Goal: Task Accomplishment & Management: Manage account settings

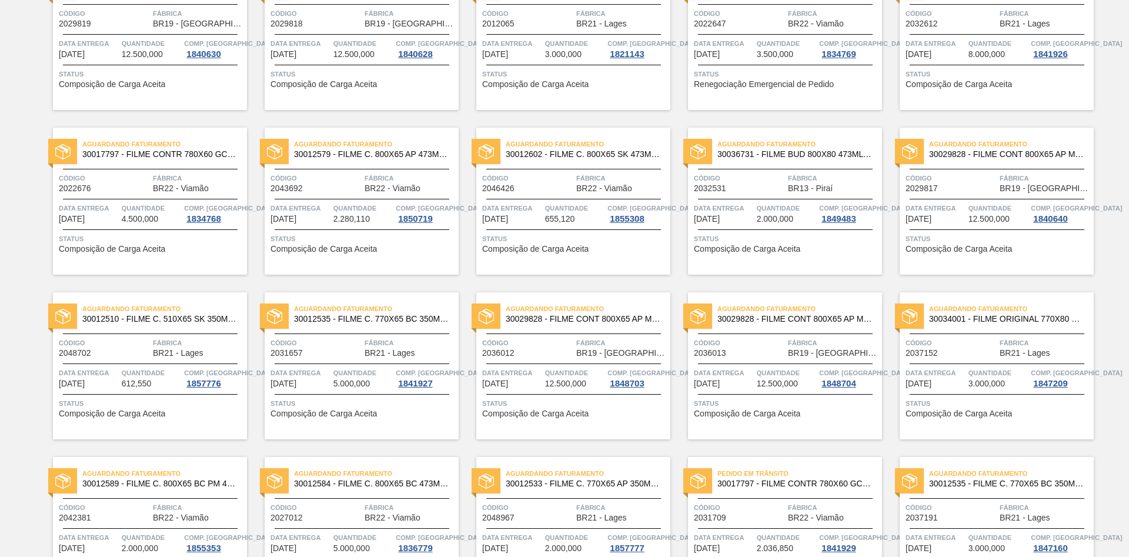
scroll to position [894, 0]
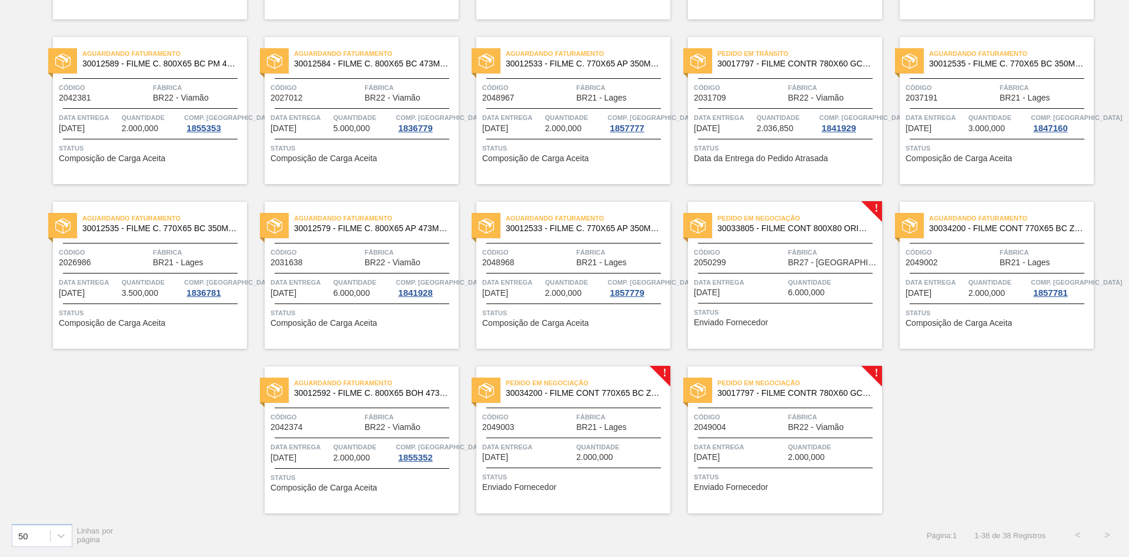
click at [937, 269] on div "Aguardando Faturamento 30034200 - FILME CONT 770X65 BC ZERO 350 C12 NF25 Código…" at bounding box center [996, 275] width 194 height 147
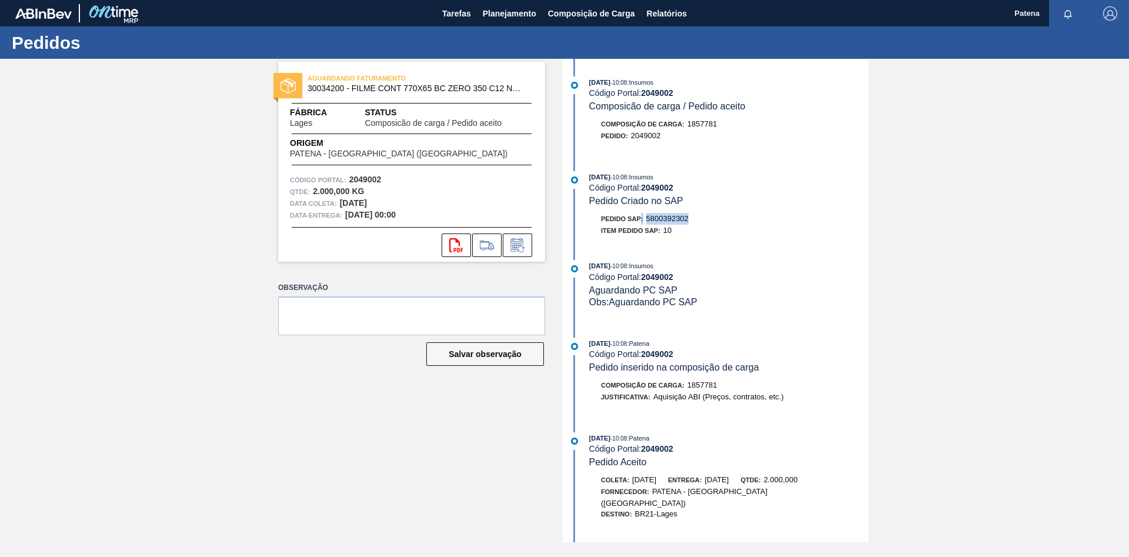
drag, startPoint x: 690, startPoint y: 221, endPoint x: 641, endPoint y: 219, distance: 48.2
click at [641, 219] on div "Pedido SAP: 5800392302" at bounding box center [645, 219] width 88 height 12
drag, startPoint x: 683, startPoint y: 240, endPoint x: 685, endPoint y: 226, distance: 14.4
click at [683, 236] on div "[DATE] 10:08 : Insumos Código Portal: 2049002 Pedido Criado no SAP Pedido SAP: …" at bounding box center [717, 206] width 303 height 71
drag, startPoint x: 691, startPoint y: 222, endPoint x: 648, endPoint y: 220, distance: 42.4
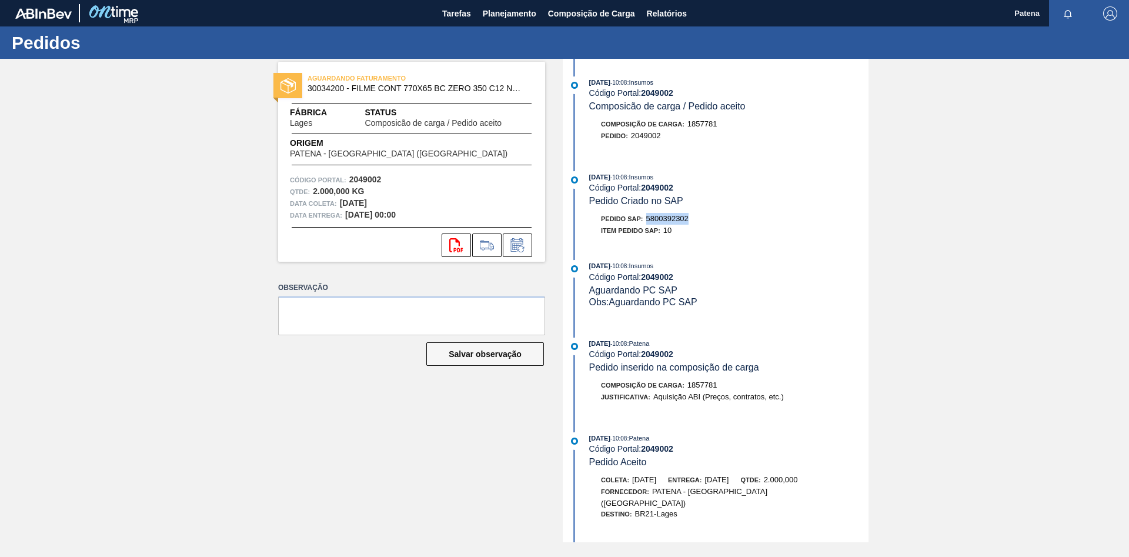
click at [648, 220] on div "Pedido SAP: 5800392302" at bounding box center [728, 219] width 279 height 12
copy span "5800392302"
click at [497, 12] on span "Planejamento" at bounding box center [509, 13] width 53 height 14
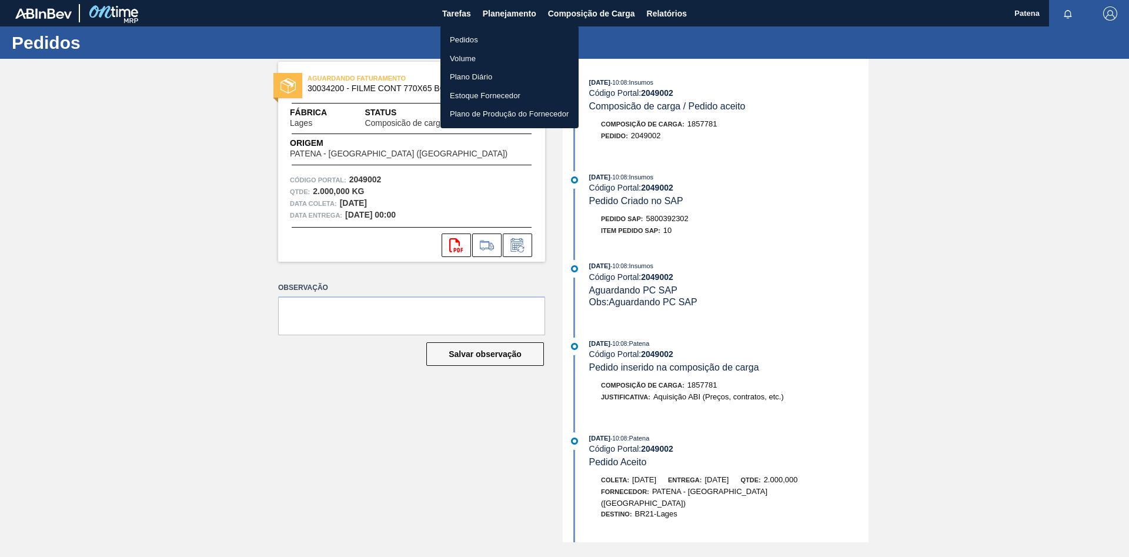
click at [486, 41] on li "Pedidos" at bounding box center [509, 40] width 138 height 19
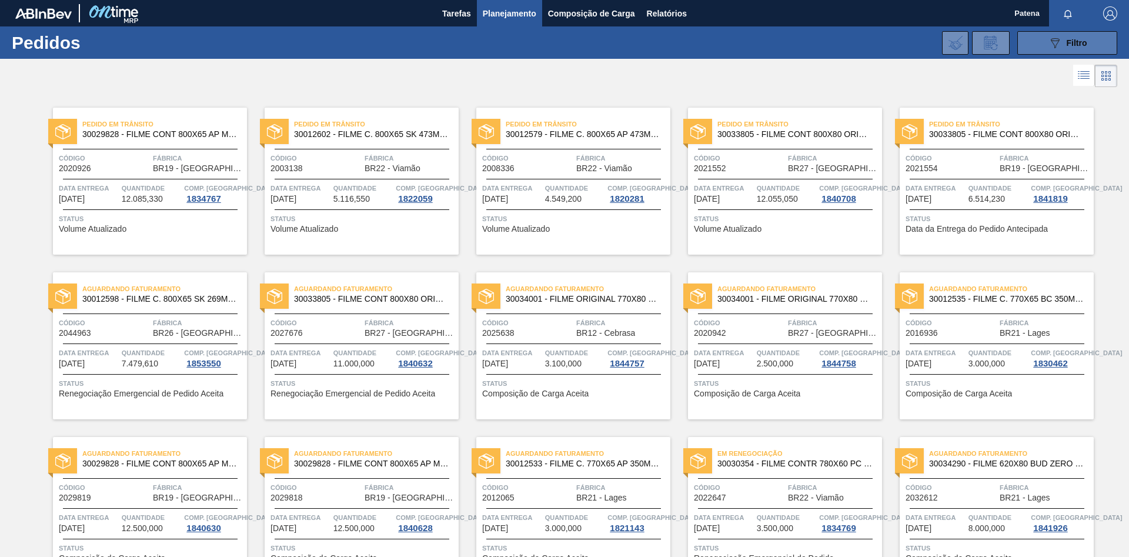
click at [1062, 45] on div "089F7B8B-B2A5-4AFE-B5C0-19BA573D28AC Filtro" at bounding box center [1067, 43] width 39 height 14
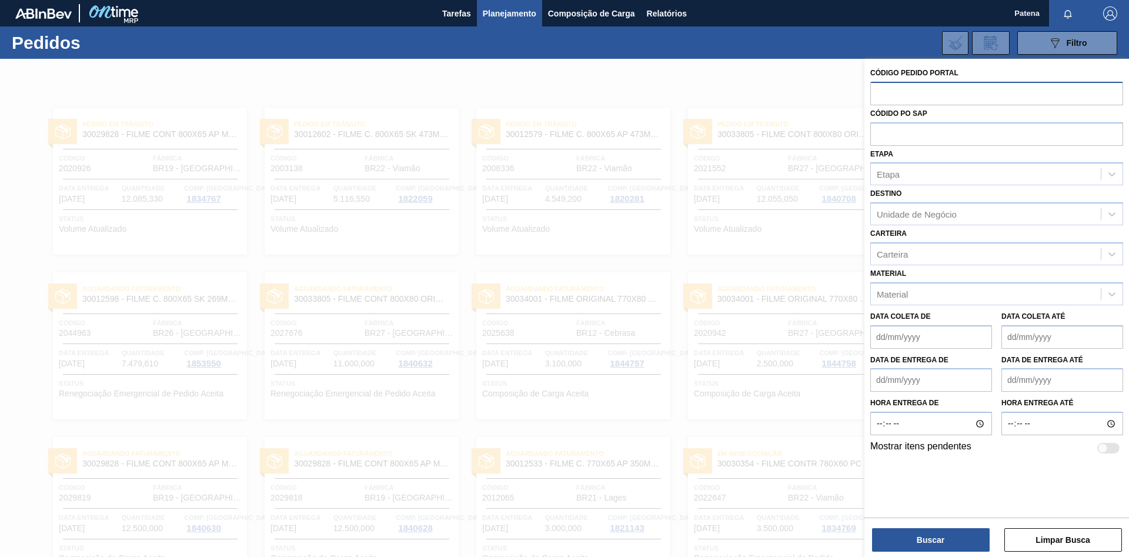
click at [882, 97] on input "text" at bounding box center [996, 93] width 253 height 22
paste input "2050299"
type input "2050299"
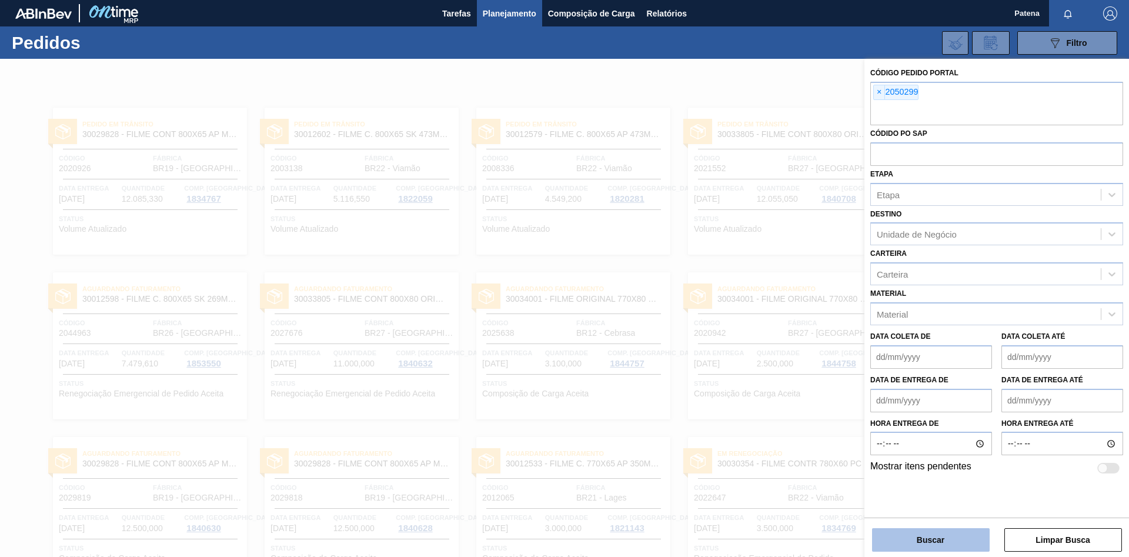
click at [907, 537] on button "Buscar" at bounding box center [931, 540] width 118 height 24
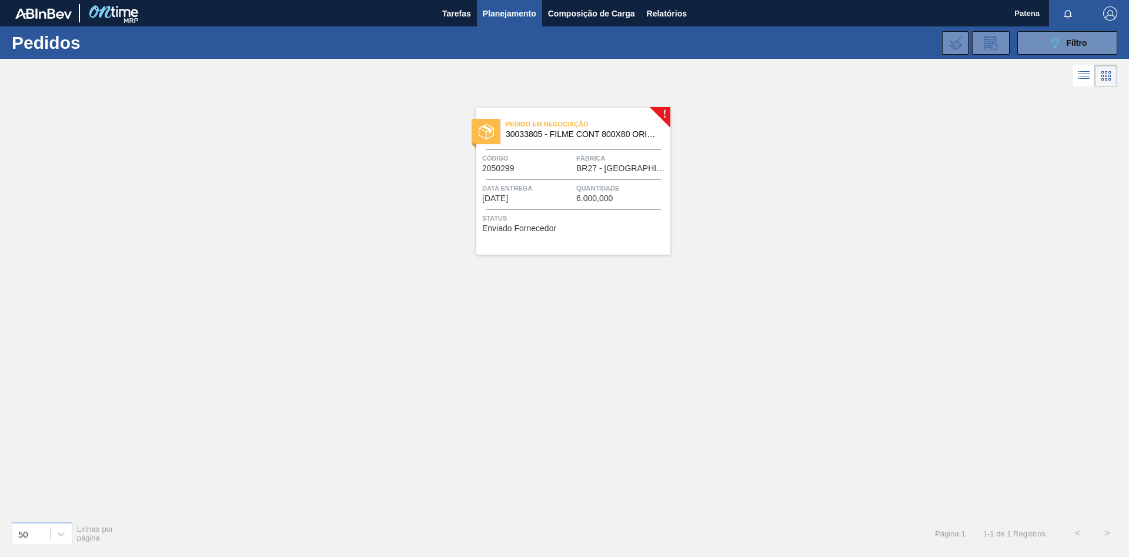
click at [558, 210] on div "Pedido em Negociação 30033805 - FILME CONT 800X80 ORIG 473 MP C12 429 Código 20…" at bounding box center [573, 181] width 194 height 147
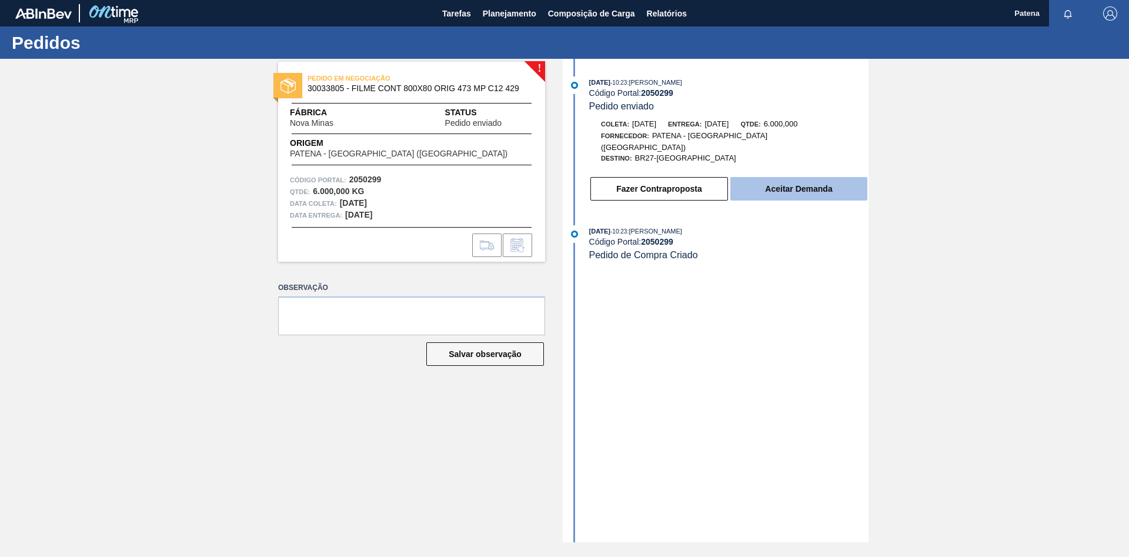
click at [823, 183] on button "Aceitar Demanda" at bounding box center [798, 189] width 137 height 24
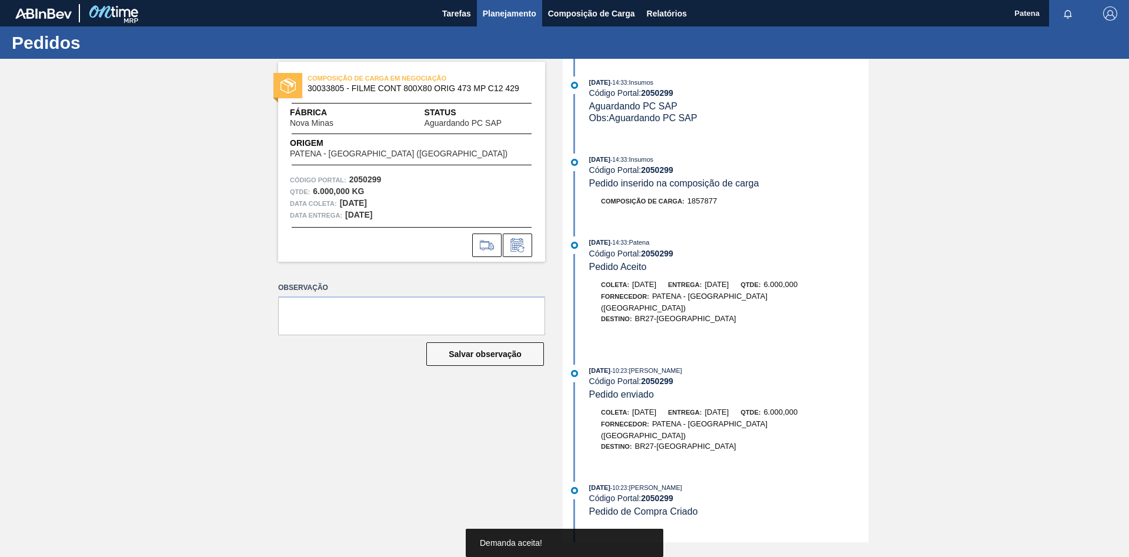
click at [512, 12] on span "Planejamento" at bounding box center [509, 13] width 53 height 14
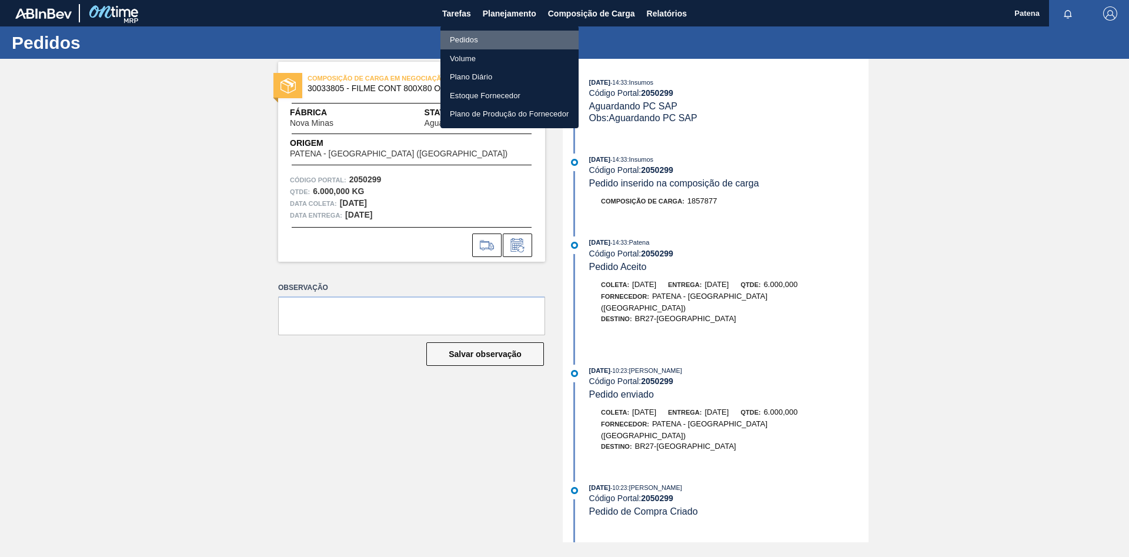
click at [501, 36] on li "Pedidos" at bounding box center [509, 40] width 138 height 19
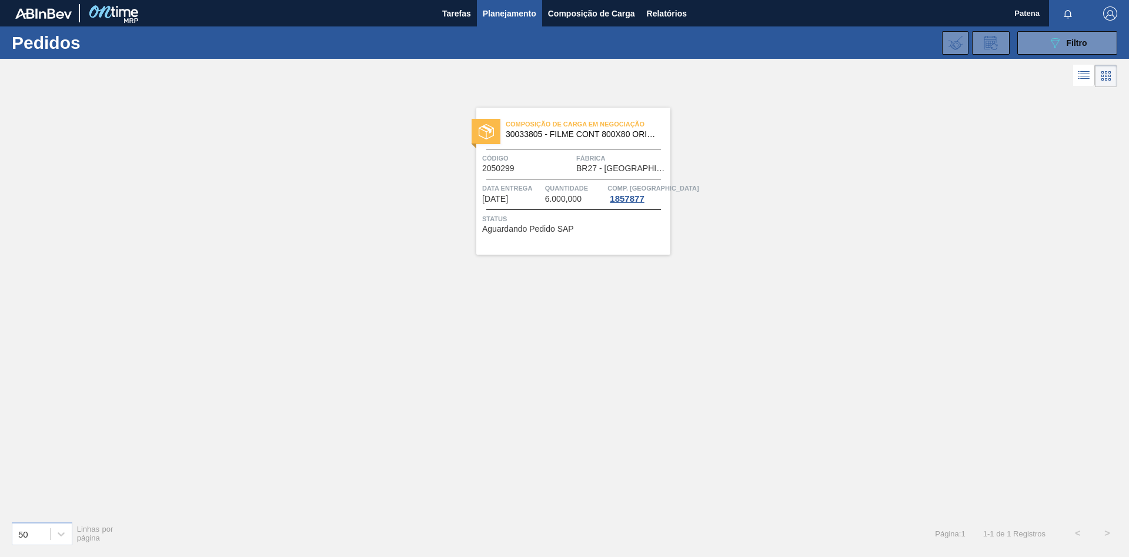
click at [536, 186] on span "Data Entrega" at bounding box center [512, 188] width 60 height 12
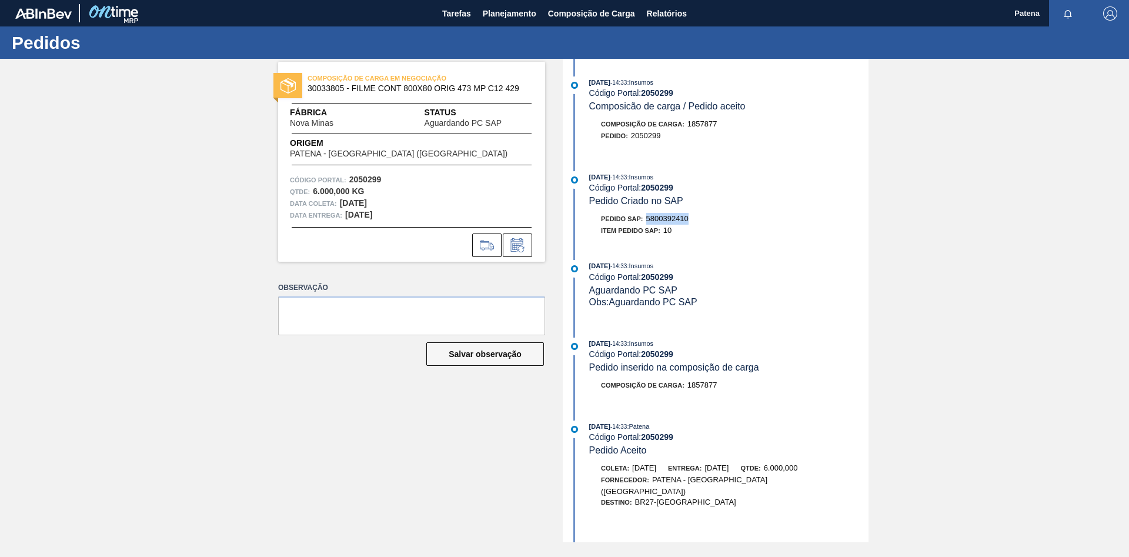
drag, startPoint x: 690, startPoint y: 221, endPoint x: 648, endPoint y: 223, distance: 41.2
click at [648, 223] on span "5800392410" at bounding box center [667, 218] width 42 height 9
copy span "5800392410"
click at [493, 19] on span "Planejamento" at bounding box center [509, 13] width 53 height 14
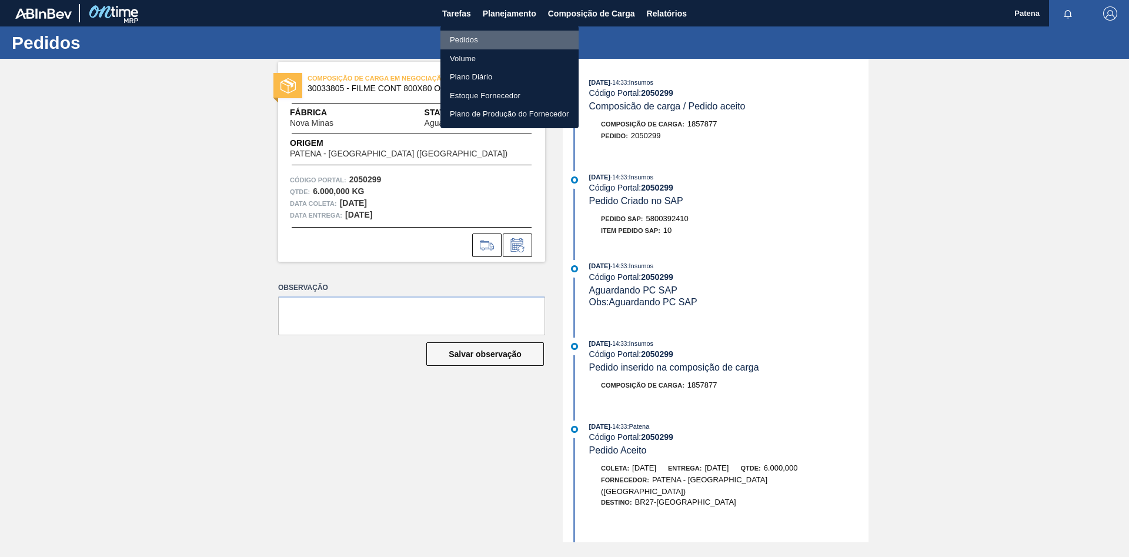
click at [463, 38] on li "Pedidos" at bounding box center [509, 40] width 138 height 19
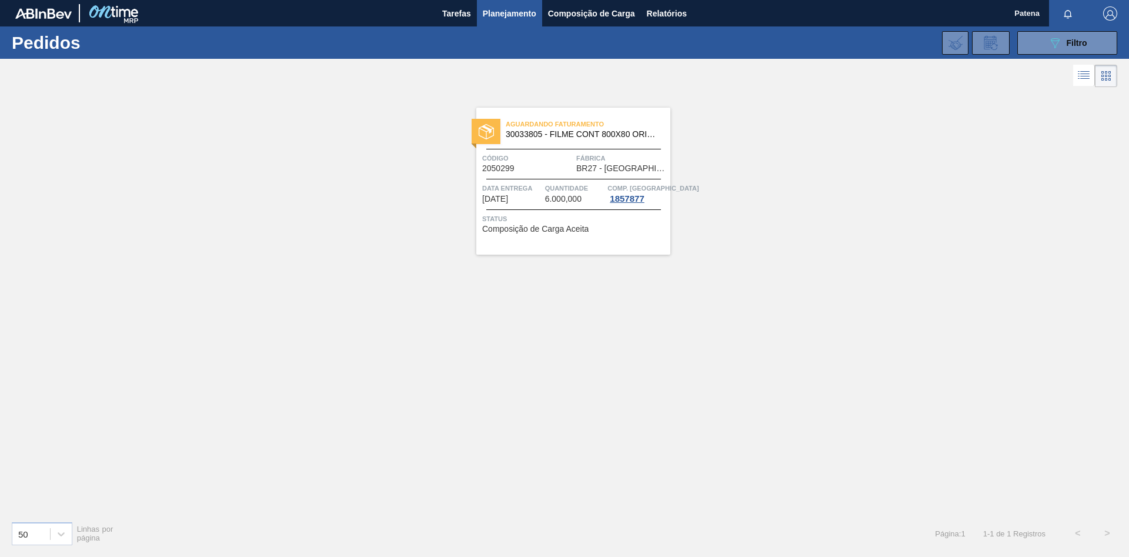
click at [493, 15] on span "Planejamento" at bounding box center [509, 13] width 53 height 14
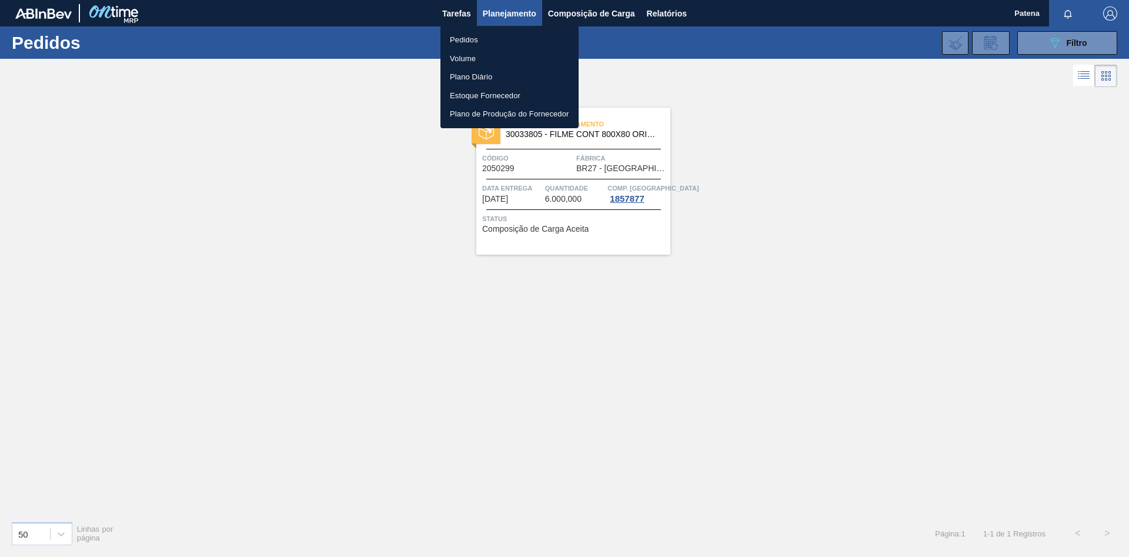
click at [1056, 45] on div at bounding box center [564, 278] width 1129 height 557
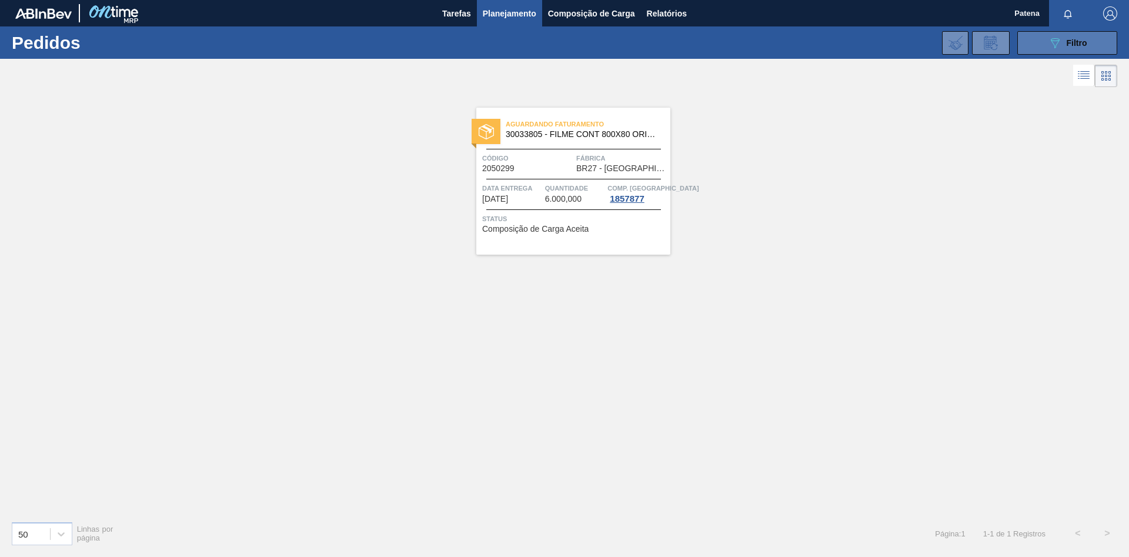
click at [1041, 49] on button "089F7B8B-B2A5-4AFE-B5C0-19BA573D28AC Filtro" at bounding box center [1067, 43] width 100 height 24
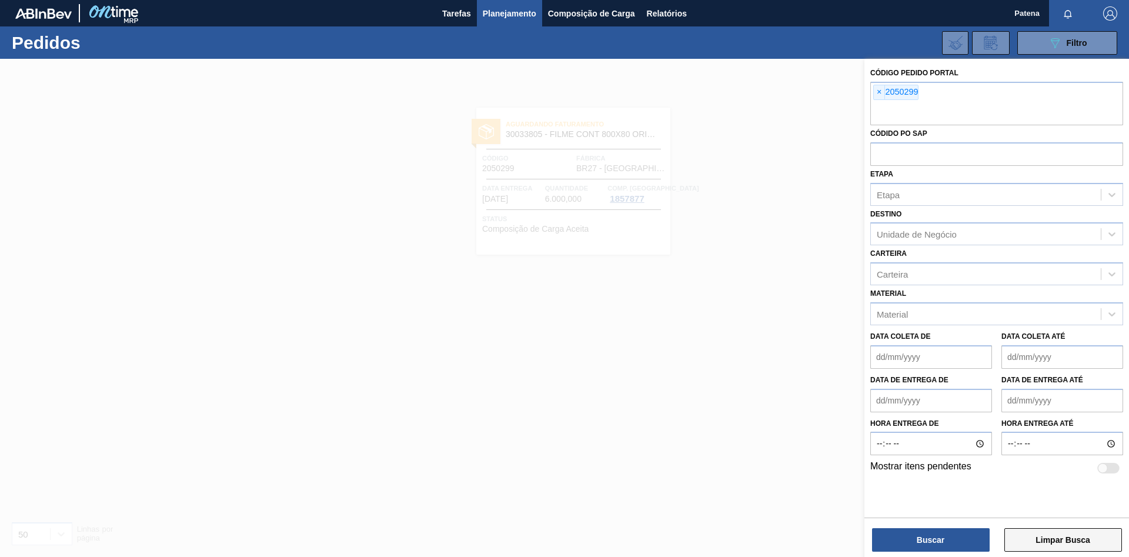
click at [1073, 546] on button "Limpar Busca" at bounding box center [1063, 540] width 118 height 24
